Goal: Communication & Community: Answer question/provide support

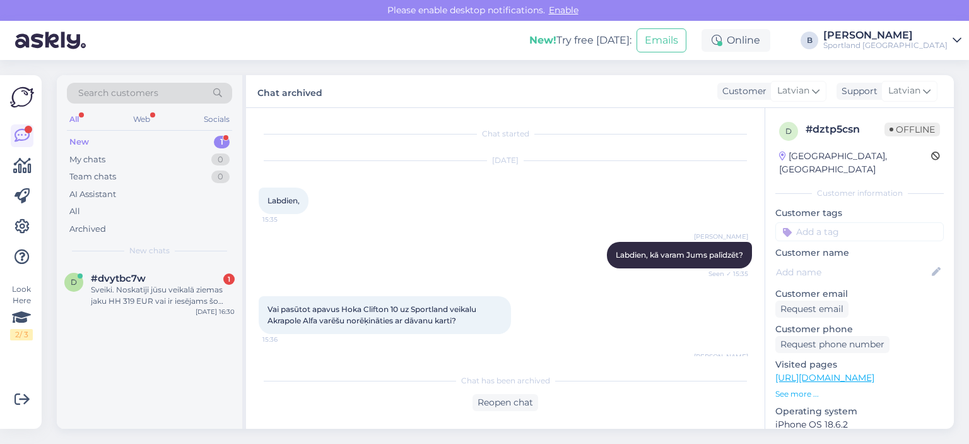
scroll to position [207, 0]
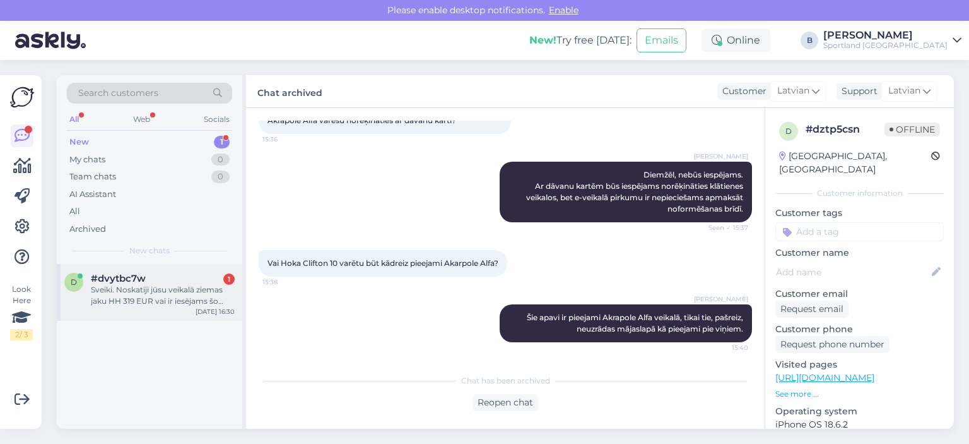
click at [131, 297] on div "Sveiki. Noskatīji jūsu veikalā ziemas jaku HH 319 EUR vai ir iesējams šo summu …" at bounding box center [163, 295] width 144 height 23
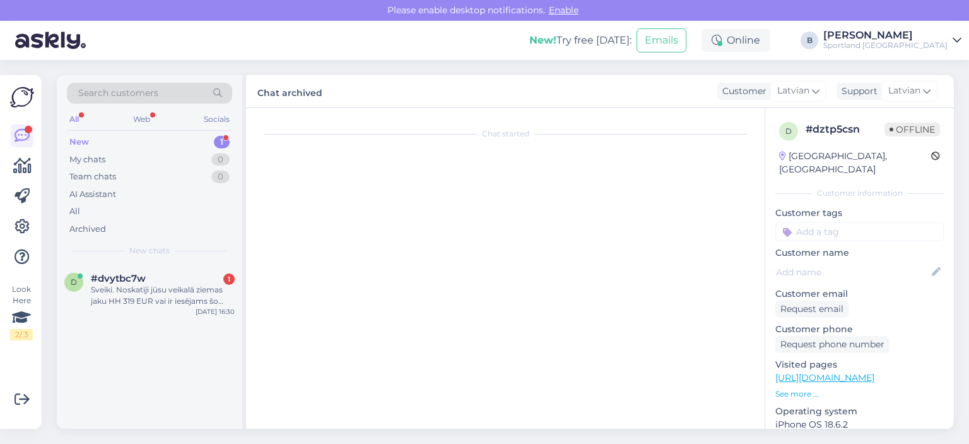
scroll to position [0, 0]
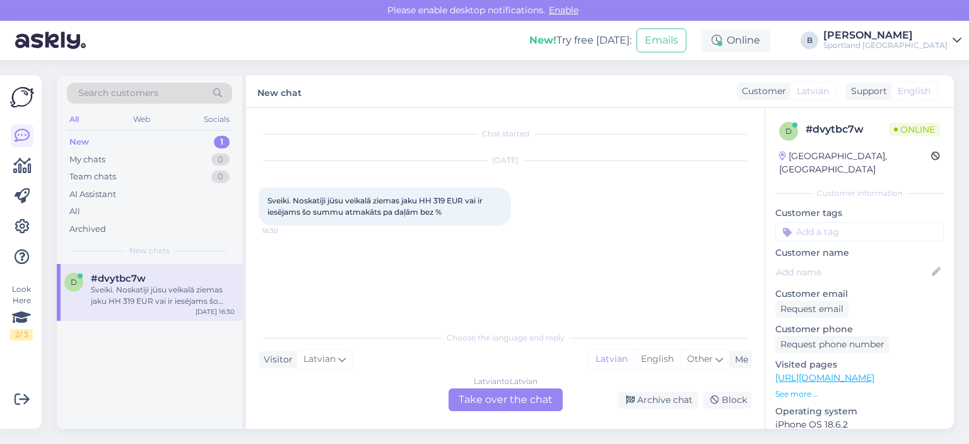
click at [488, 401] on div "Latvian to Latvian Take over the chat" at bounding box center [506, 399] width 114 height 23
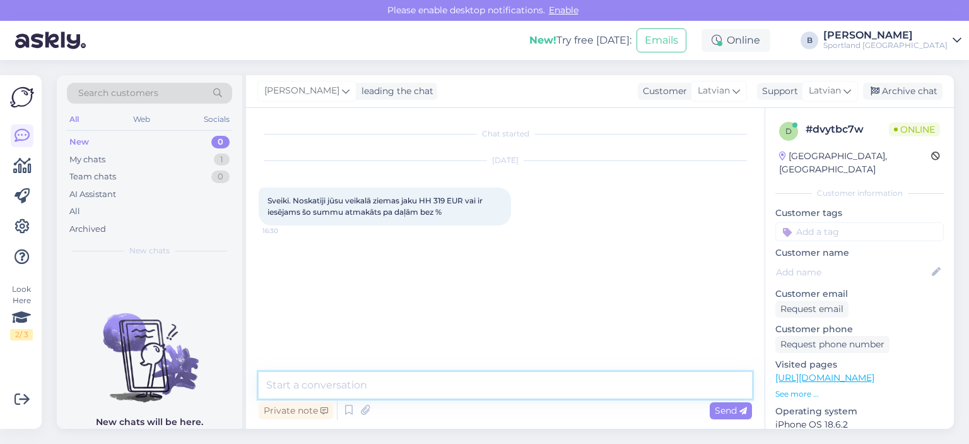
click at [485, 396] on textarea at bounding box center [505, 385] width 493 height 27
type textarea "Sveiki."
type textarea "Jā, ir iespējams noformēt sūtījumu ar Inbank."
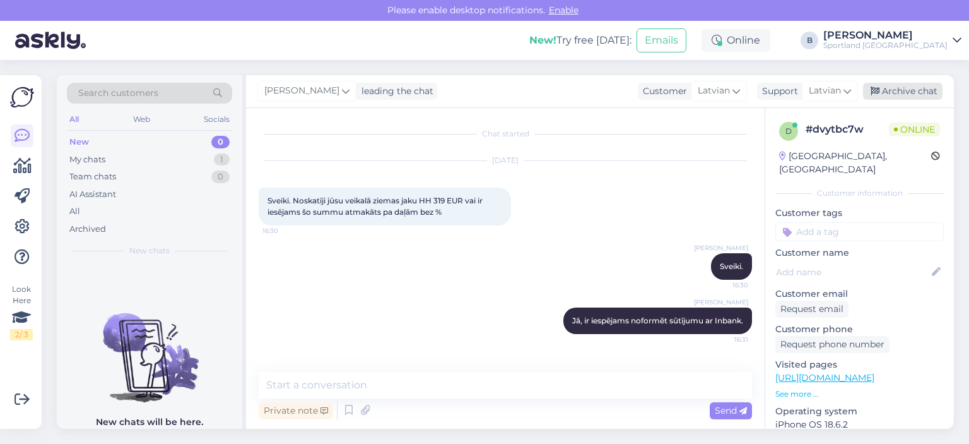
click at [906, 90] on div "Archive chat" at bounding box center [903, 91] width 80 height 17
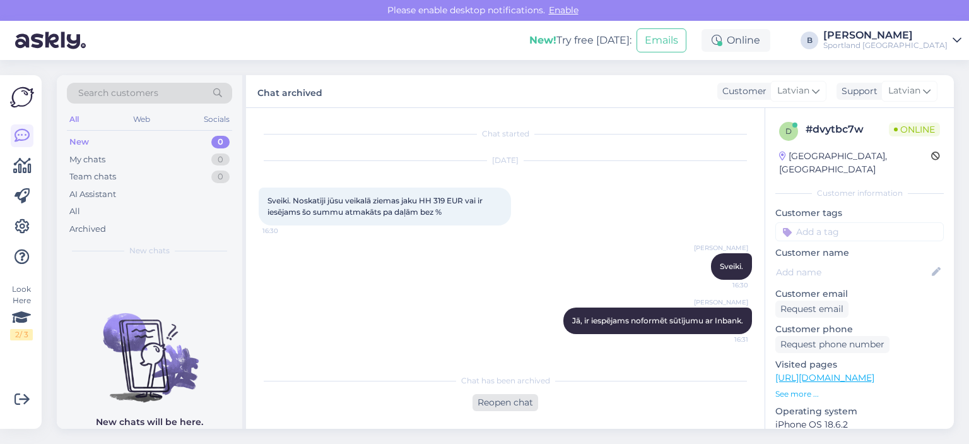
click at [521, 398] on div "Reopen chat" at bounding box center [506, 402] width 66 height 17
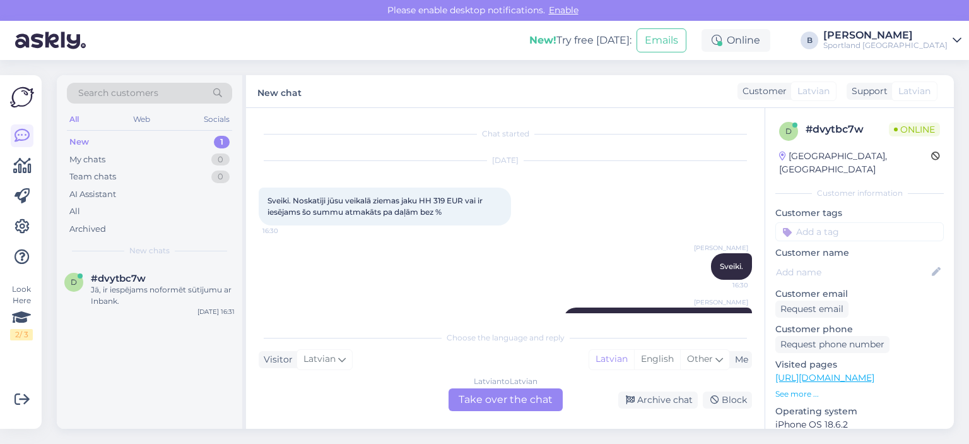
scroll to position [34, 0]
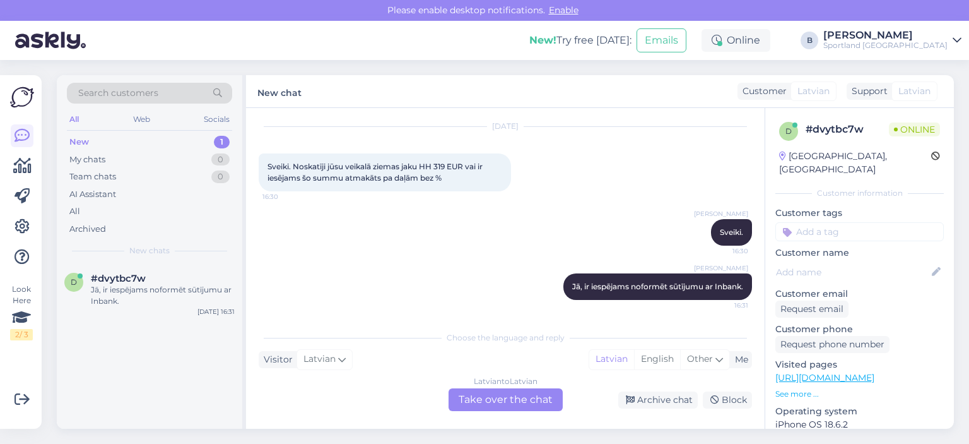
click at [511, 402] on div "Latvian to Latvian Take over the chat" at bounding box center [506, 399] width 114 height 23
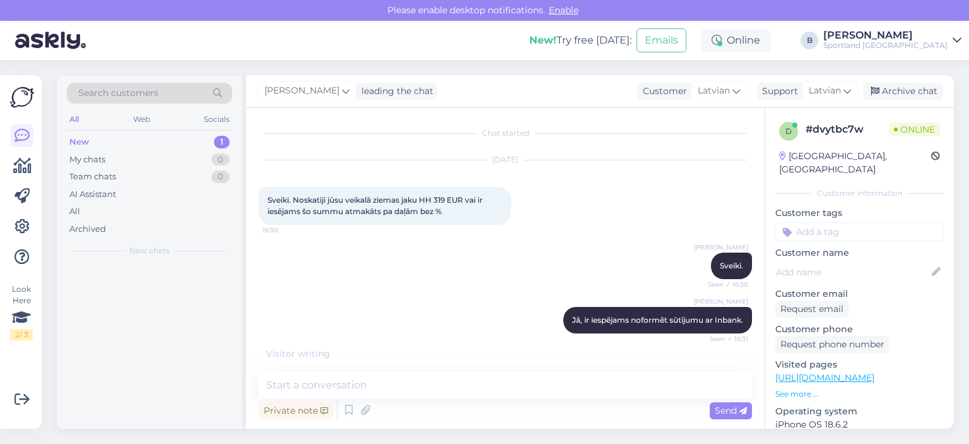
scroll to position [0, 0]
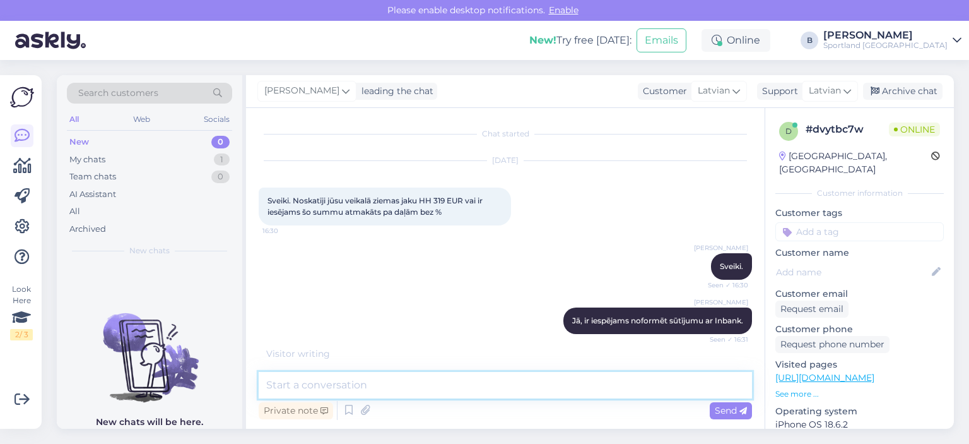
click at [481, 379] on textarea at bounding box center [505, 385] width 493 height 27
type textarea "Inbank nepiemēros %."
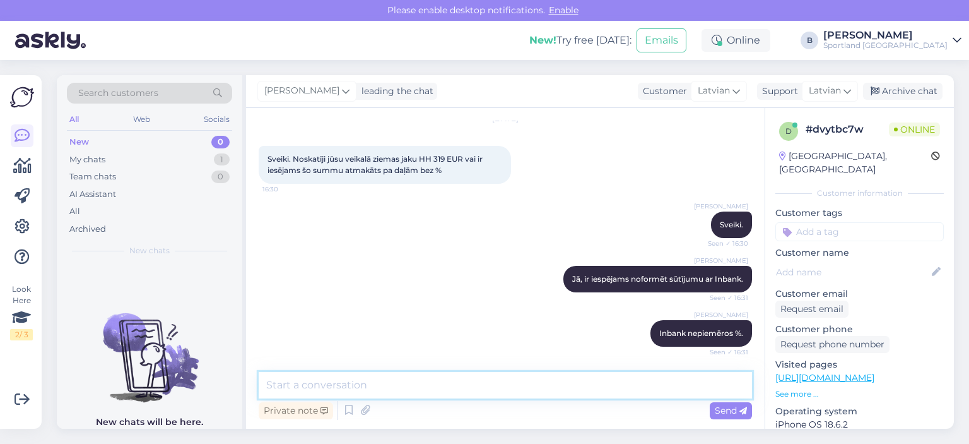
scroll to position [96, 0]
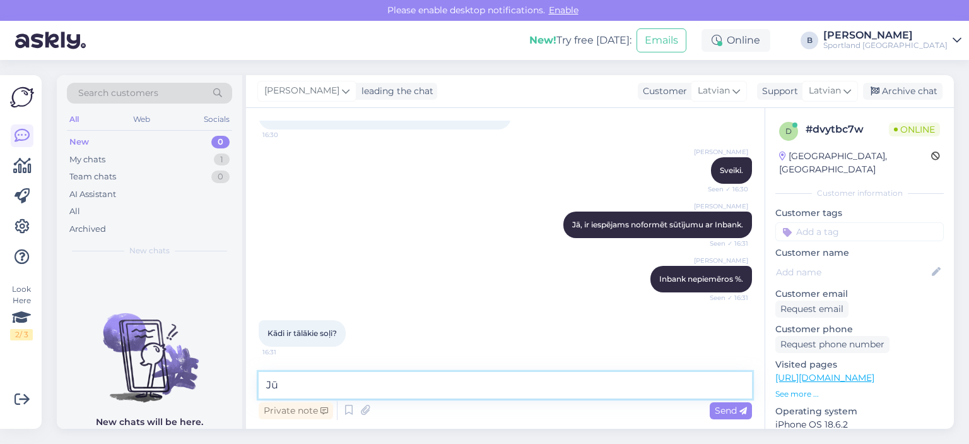
type textarea "J"
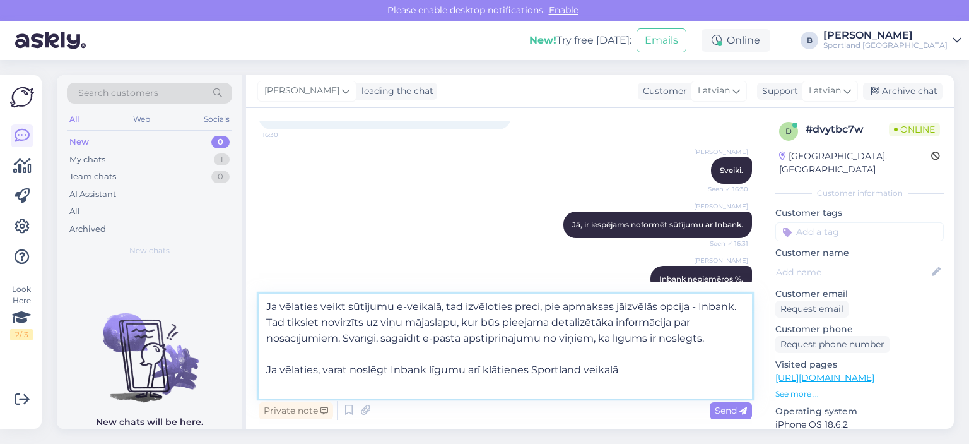
type textarea "Ja vēlaties veikt sūtījumu e-veikalā, tad izvēloties preci, pie apmaksas jāizvē…"
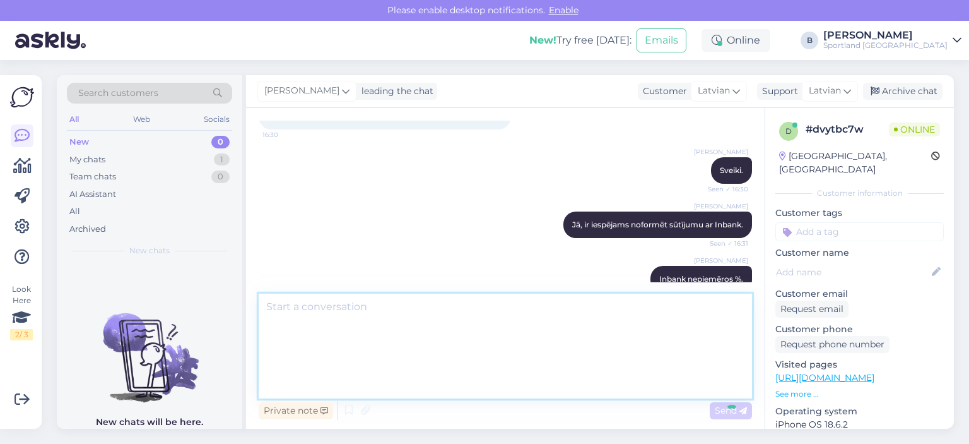
scroll to position [230, 0]
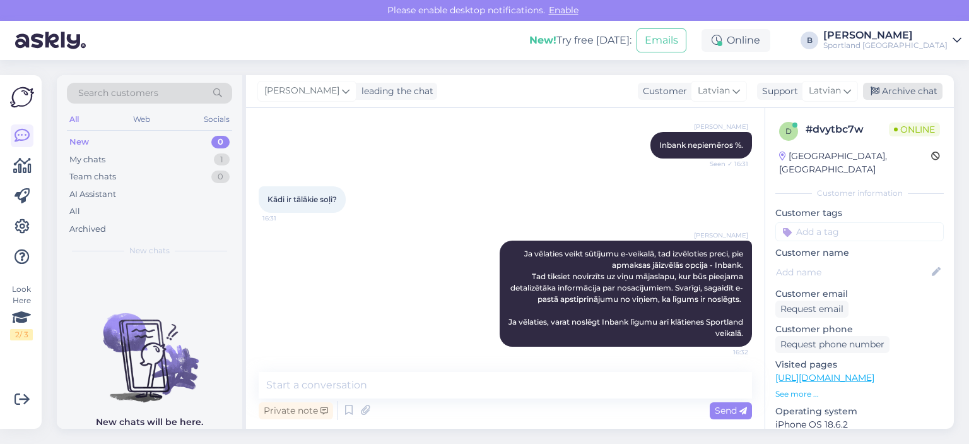
click at [889, 88] on div "Archive chat" at bounding box center [903, 91] width 80 height 17
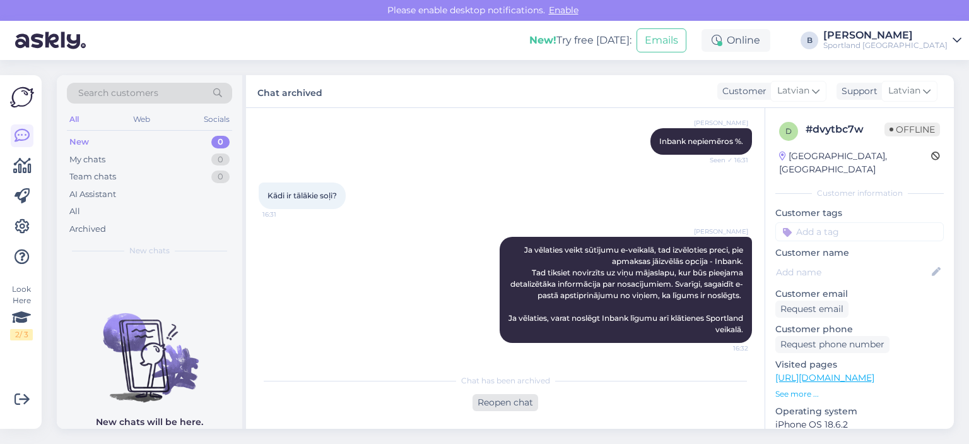
click at [496, 401] on div "Reopen chat" at bounding box center [506, 402] width 66 height 17
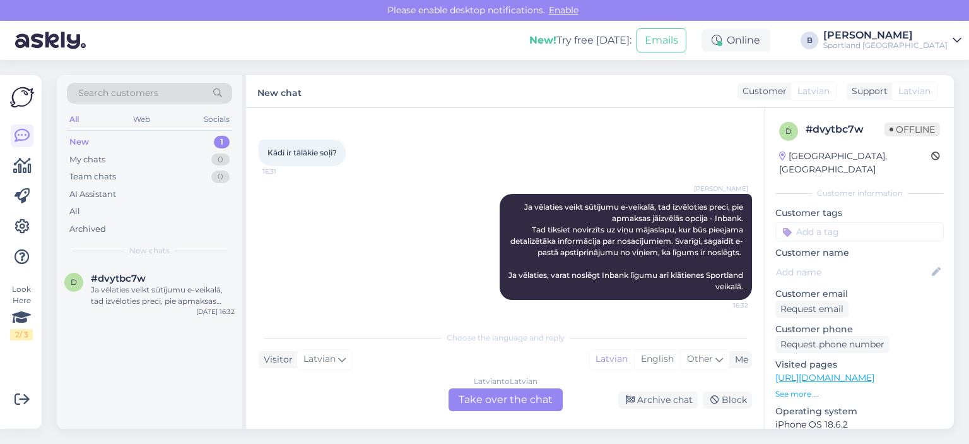
click at [496, 401] on div "Latvian to Latvian Take over the chat" at bounding box center [506, 399] width 114 height 23
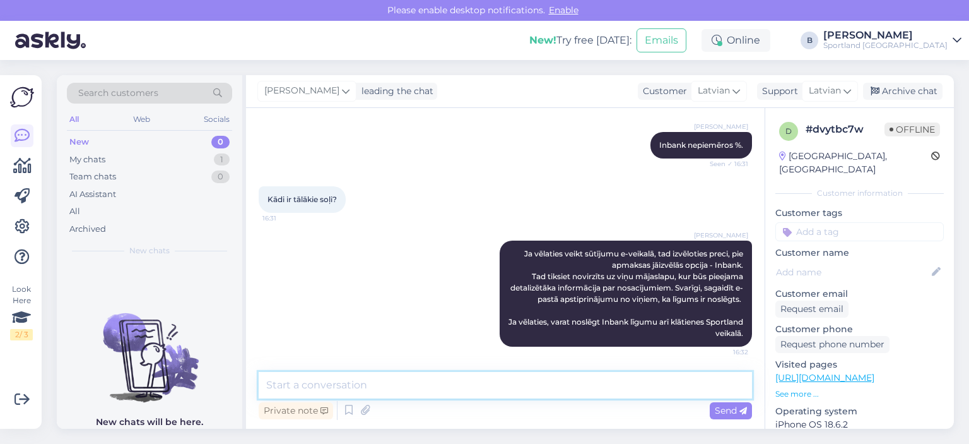
click at [481, 386] on textarea at bounding box center [505, 385] width 493 height 27
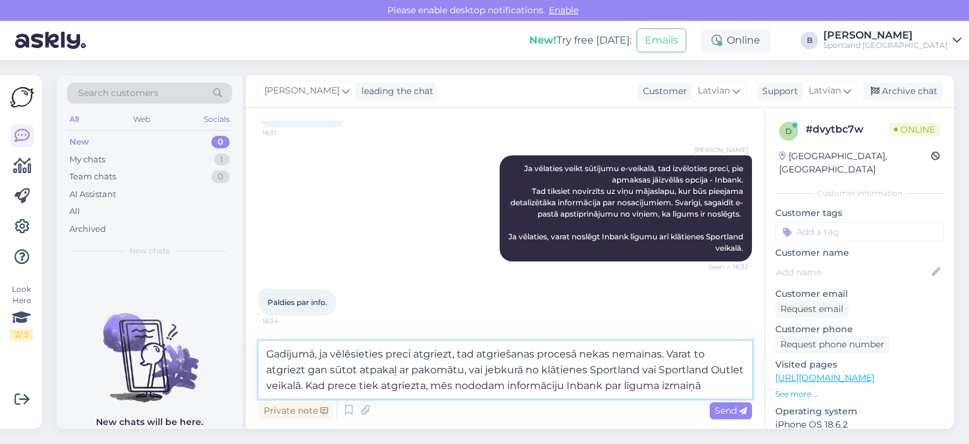
scroll to position [328, 0]
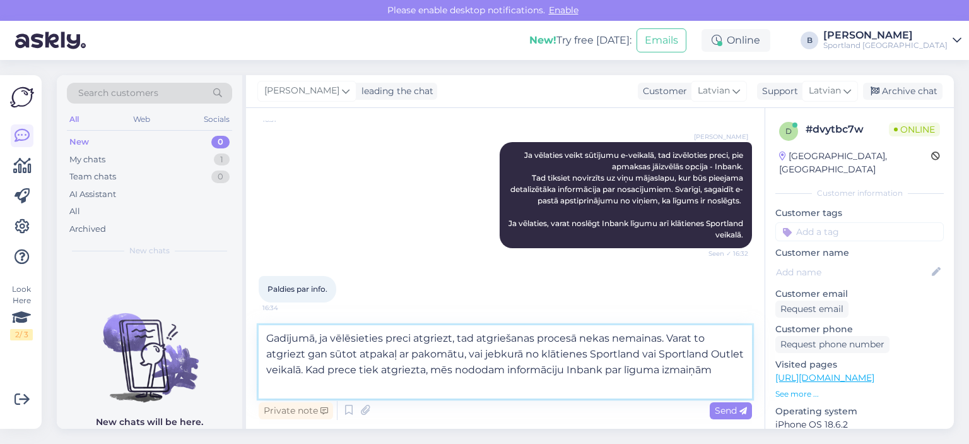
type textarea "Gadījumā, ja vēlēsieties preci atgriezt, tad atgriešanas procesā nekas nemainas…"
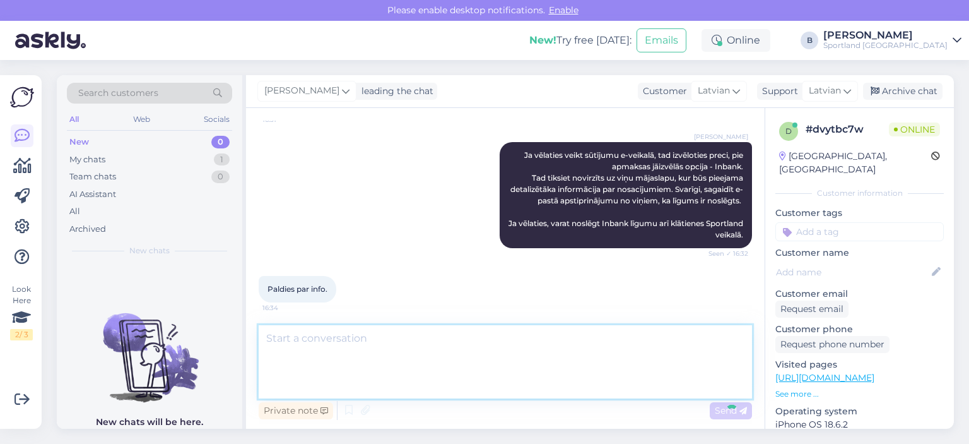
scroll to position [384, 0]
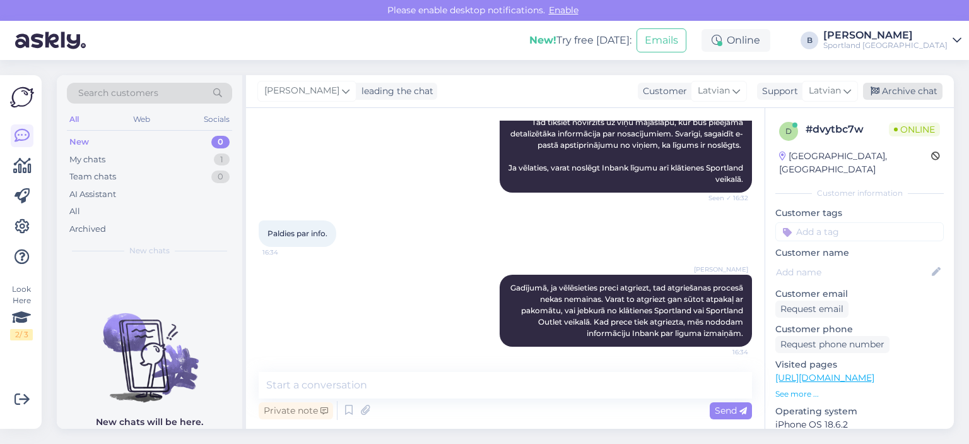
click at [892, 99] on div "Archive chat" at bounding box center [903, 91] width 80 height 17
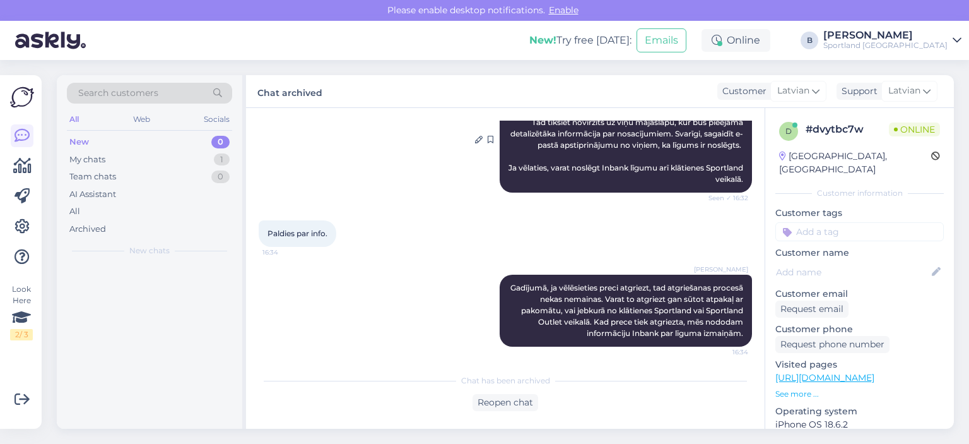
scroll to position [387, 0]
